Goal: Transaction & Acquisition: Purchase product/service

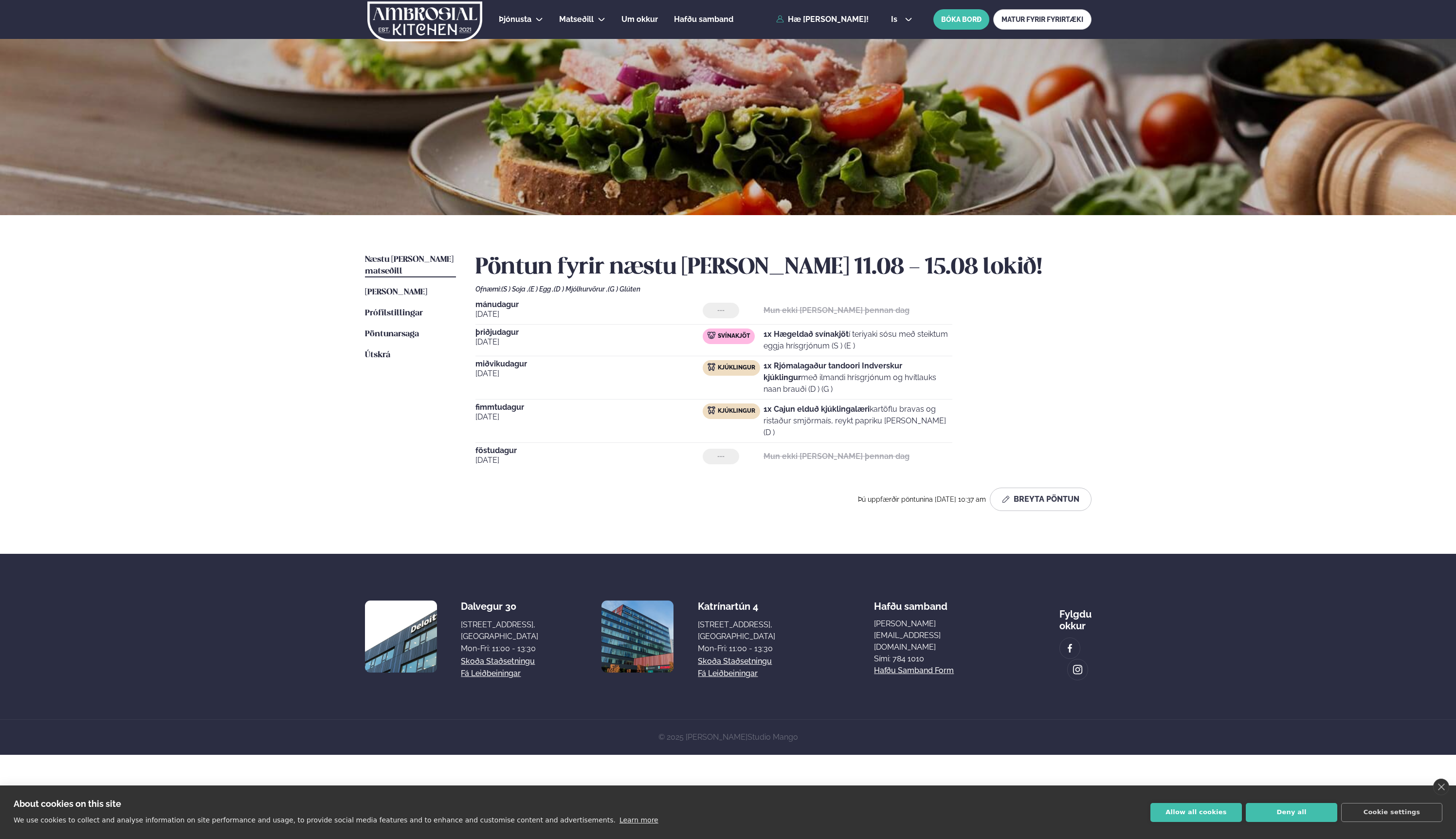
click at [423, 254] on link "Næstu [PERSON_NAME] matseðill Næsta vika" at bounding box center [410, 266] width 91 height 24
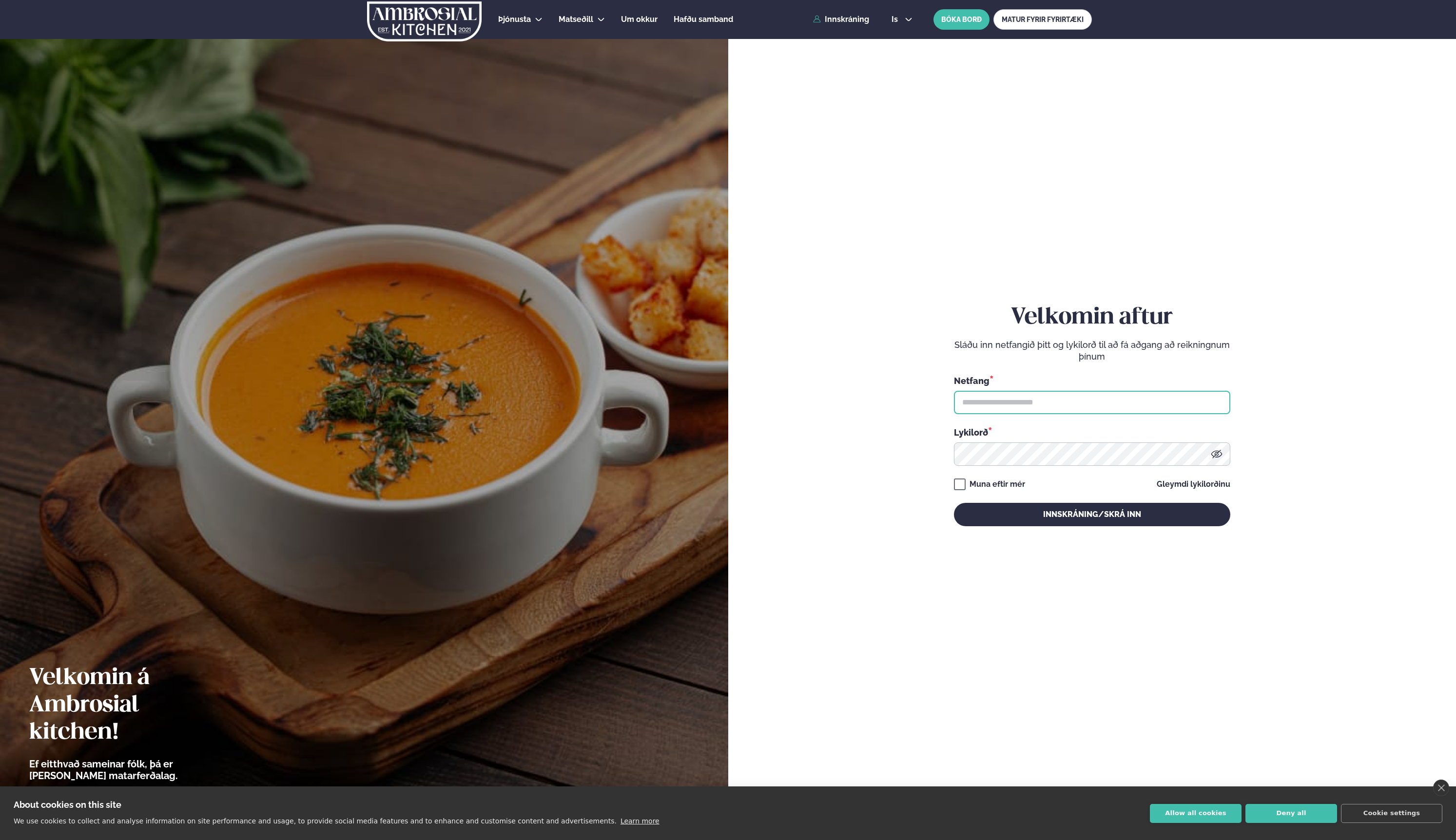
click at [991, 401] on input "text" at bounding box center [1092, 403] width 276 height 24
type input "**********"
click at [1050, 512] on button "Innskráning/Skrá inn" at bounding box center [1092, 515] width 276 height 24
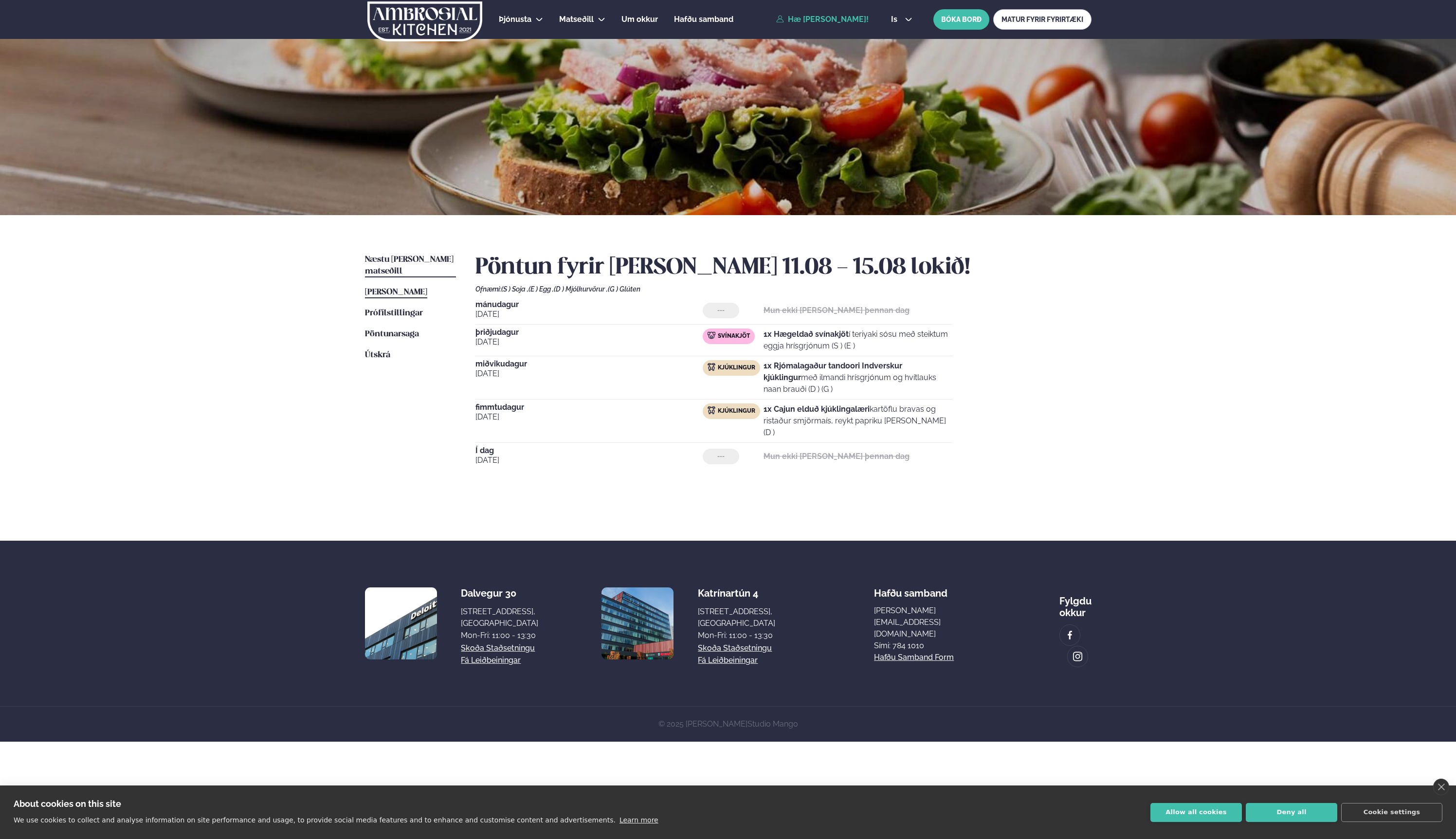
click at [419, 261] on span "Næstu [PERSON_NAME] matseðill" at bounding box center [409, 265] width 88 height 20
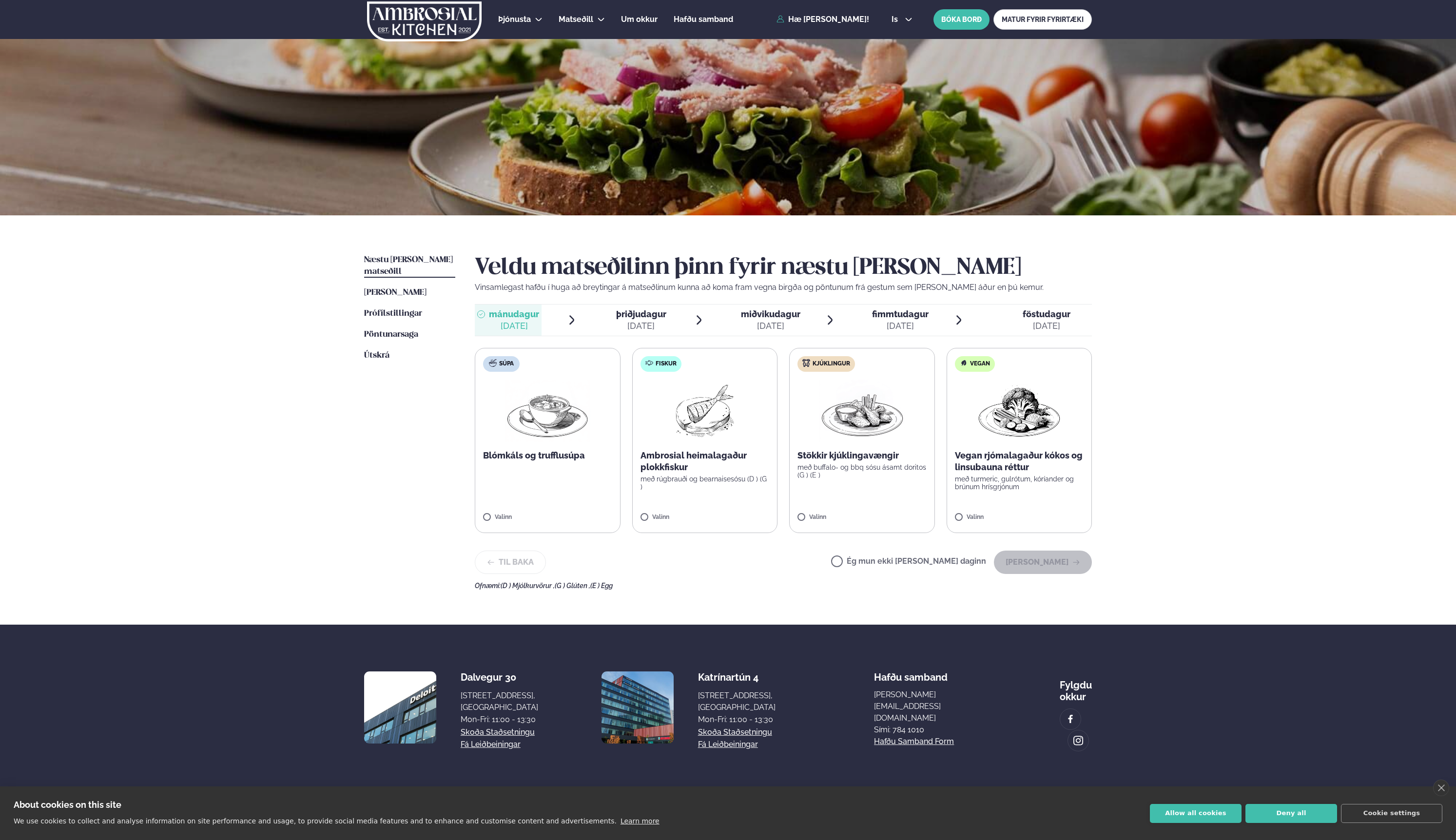
click at [853, 491] on label "Kjúklingur Stökkir kjúklingavængir með buffalo- og bbq sósu ásamt doritos (G ) …" at bounding box center [862, 440] width 146 height 185
click at [1053, 562] on button "Halda áfram" at bounding box center [1043, 562] width 98 height 24
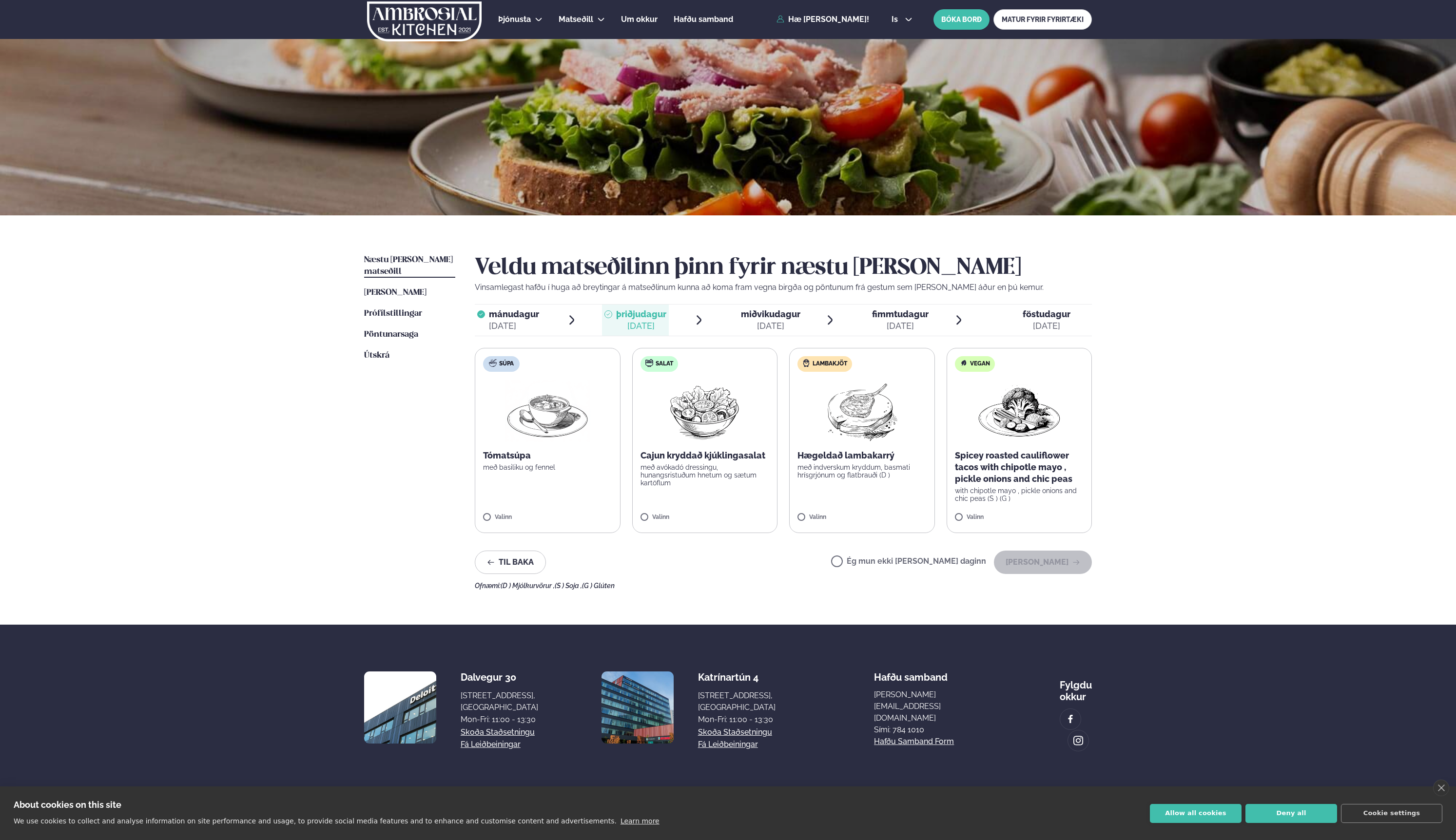
click at [850, 479] on p "með indverskum kryddum, basmati hrísgrjónum og flatbrauði (D )" at bounding box center [862, 471] width 129 height 15
click at [1039, 561] on button "Halda áfram" at bounding box center [1043, 562] width 98 height 24
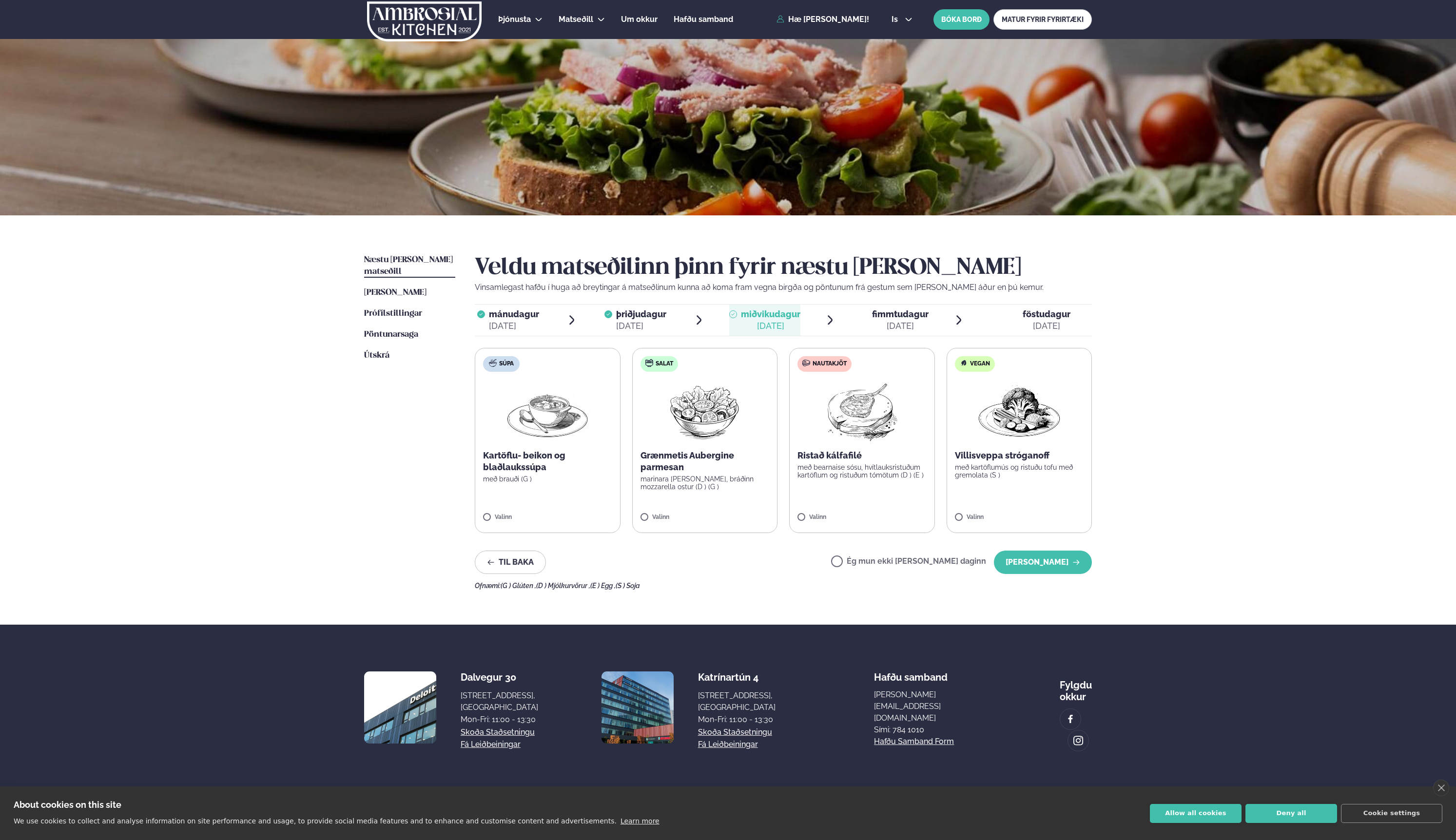
click at [970, 504] on label "Vegan Villisveppa stróganoff með kartöflumús og ristuðu tofu með gremolata (S )…" at bounding box center [1019, 440] width 146 height 185
click at [875, 564] on label "Ég mun ekki borða þann daginn" at bounding box center [908, 562] width 155 height 11
click at [1055, 563] on button "Halda áfram" at bounding box center [1043, 562] width 98 height 24
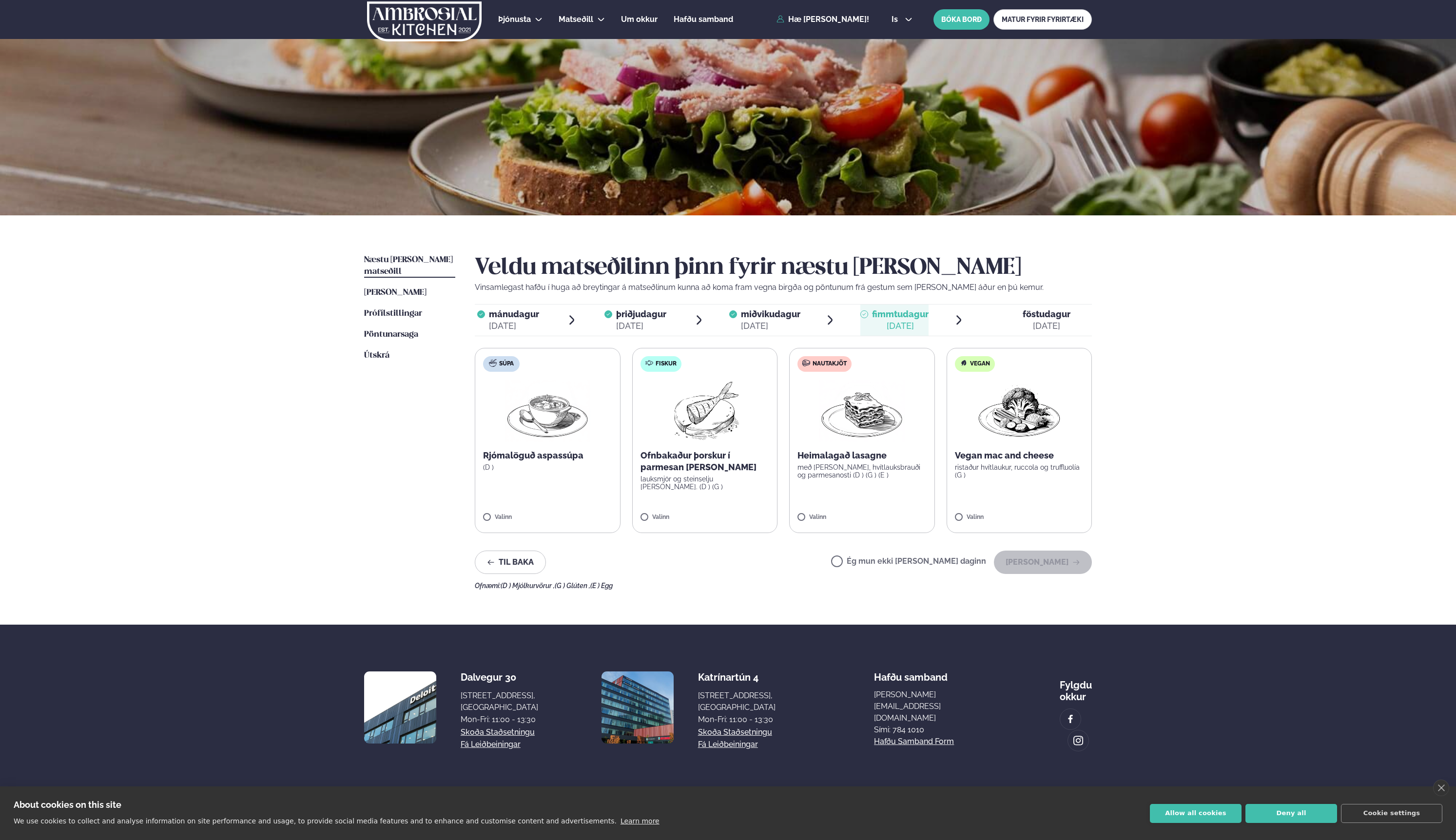
click at [862, 476] on p "með basil pesto, hvítlauksbrauði og parmesanosti (D ) (G ) (E )" at bounding box center [862, 471] width 129 height 15
click at [1046, 564] on button "Halda áfram" at bounding box center [1043, 562] width 98 height 24
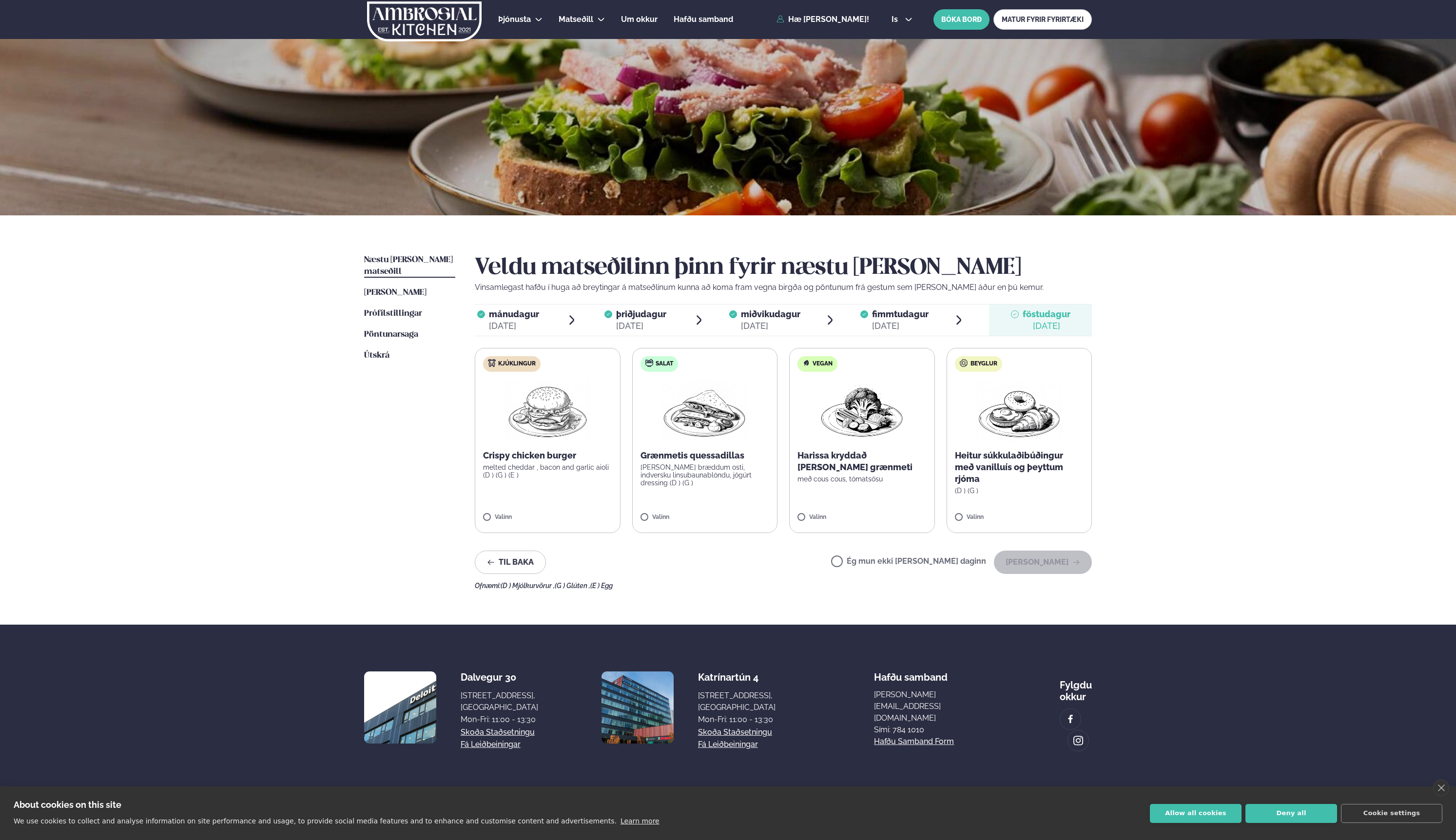
click at [543, 431] on img at bounding box center [547, 411] width 86 height 63
click at [1024, 500] on label "Beyglur Heitur súkkulaðibúðingur með vanilluís og þeyttum rjóma (D ) (G ) Valinn" at bounding box center [1019, 440] width 146 height 185
click at [1046, 566] on button "Halda áfram" at bounding box center [1043, 562] width 98 height 24
